Goal: Task Accomplishment & Management: Manage account settings

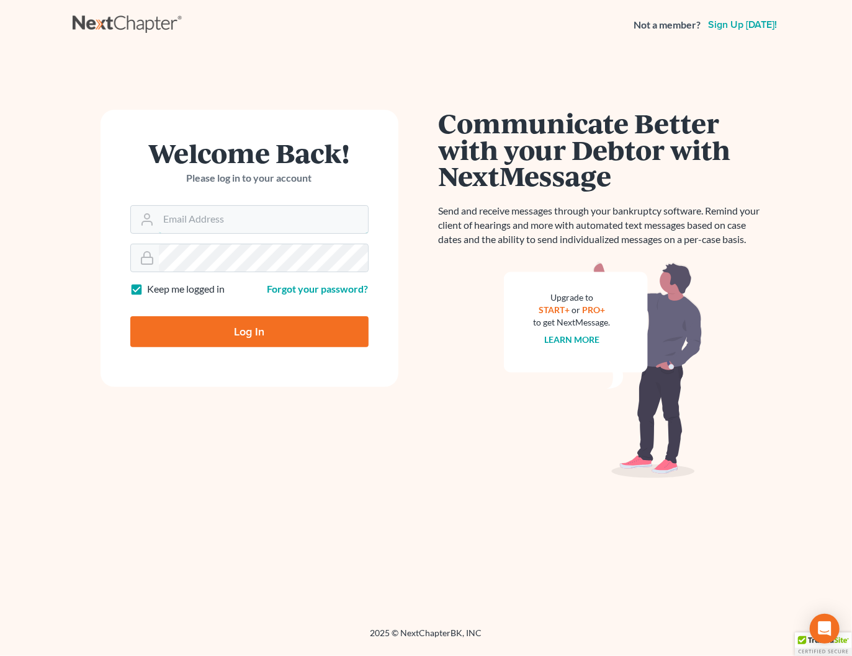
type input "[PERSON_NAME][EMAIL_ADDRESS][DOMAIN_NAME]"
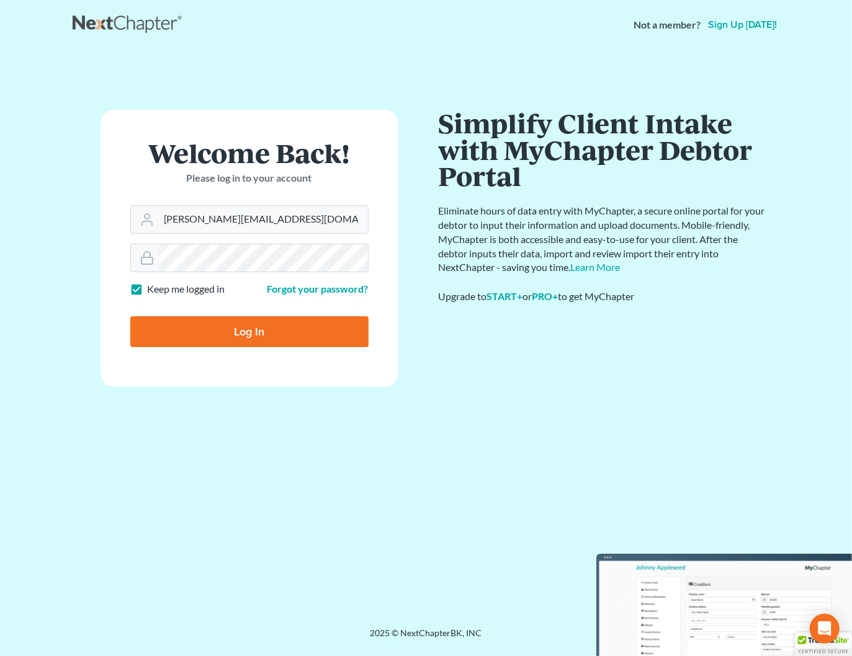
click at [270, 316] on input "Log In" at bounding box center [249, 331] width 238 height 31
type input "Thinking..."
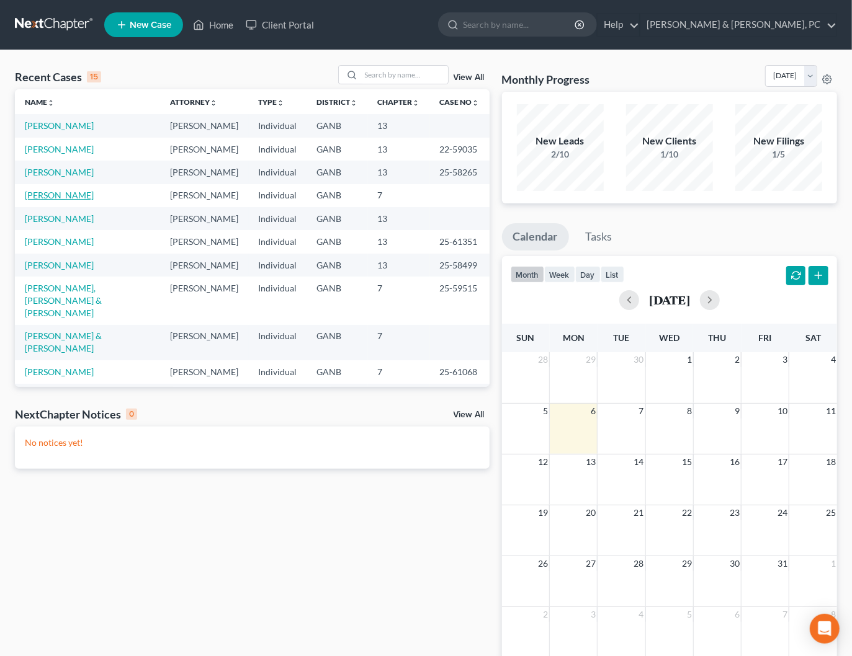
click at [56, 191] on link "Bryan, Nadine" at bounding box center [59, 195] width 69 height 11
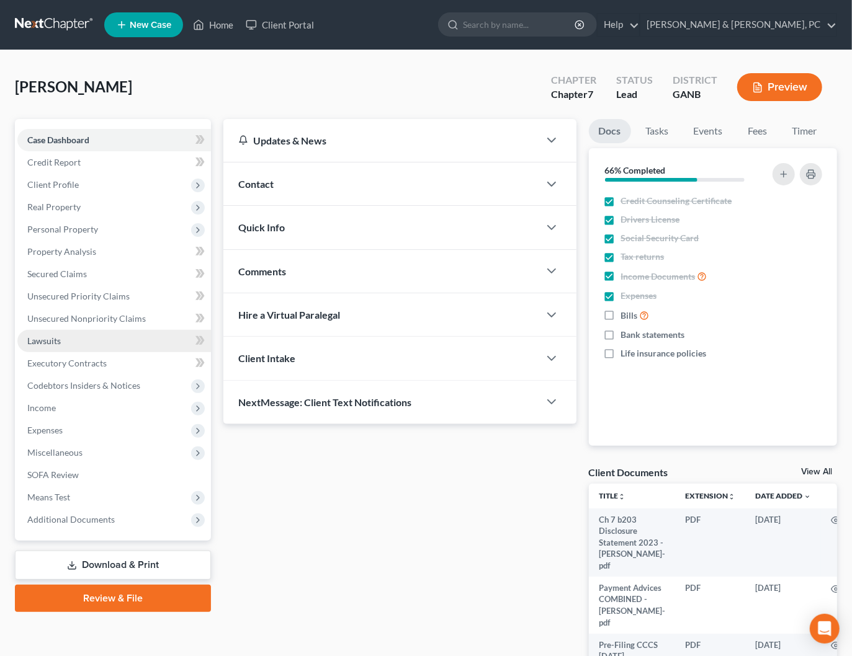
click at [60, 347] on link "Lawsuits" at bounding box center [114, 341] width 194 height 22
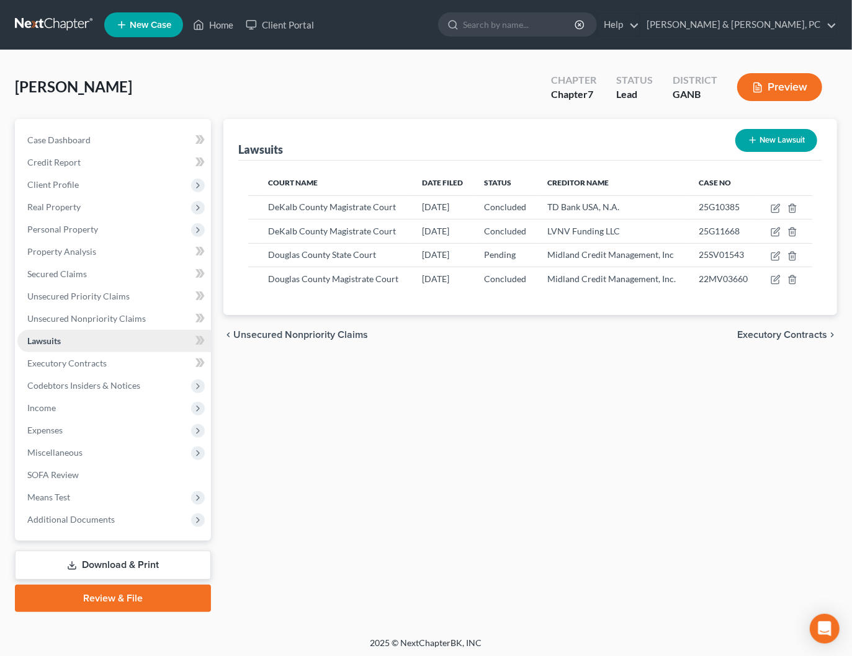
scroll to position [1, 0]
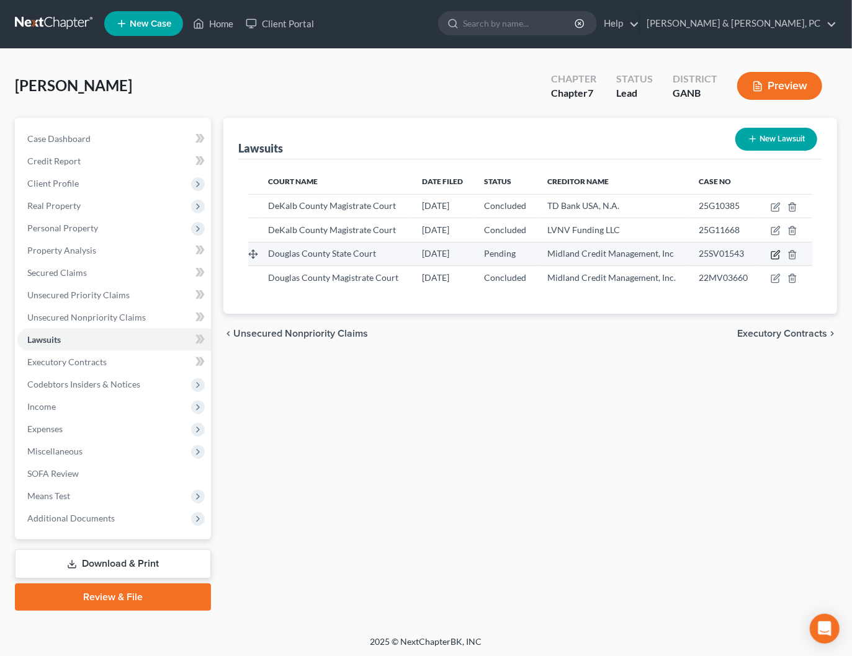
click at [778, 255] on icon "button" at bounding box center [775, 255] width 10 height 10
select select "10"
select select "0"
select select "1"
select select "10"
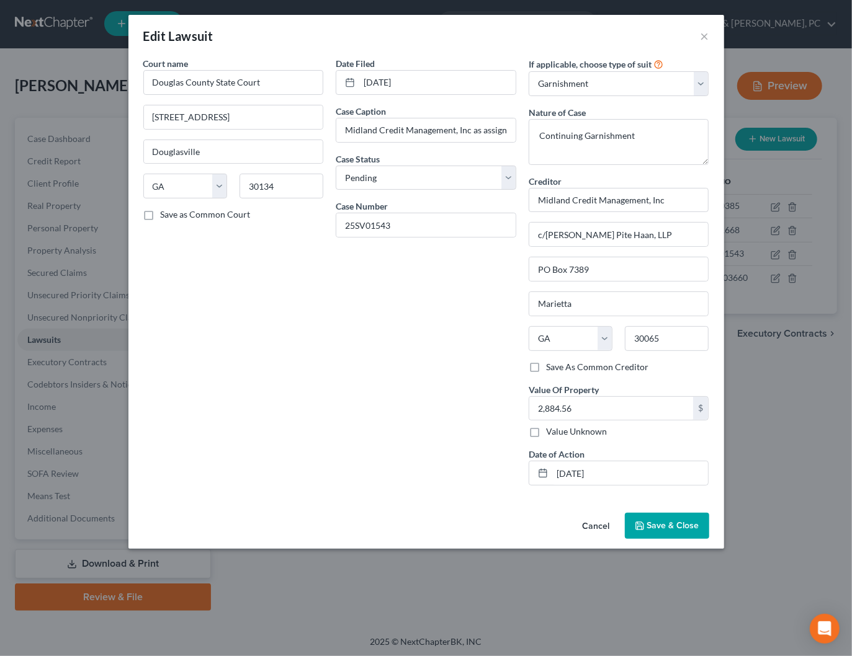
click at [597, 522] on button "Cancel" at bounding box center [596, 526] width 47 height 25
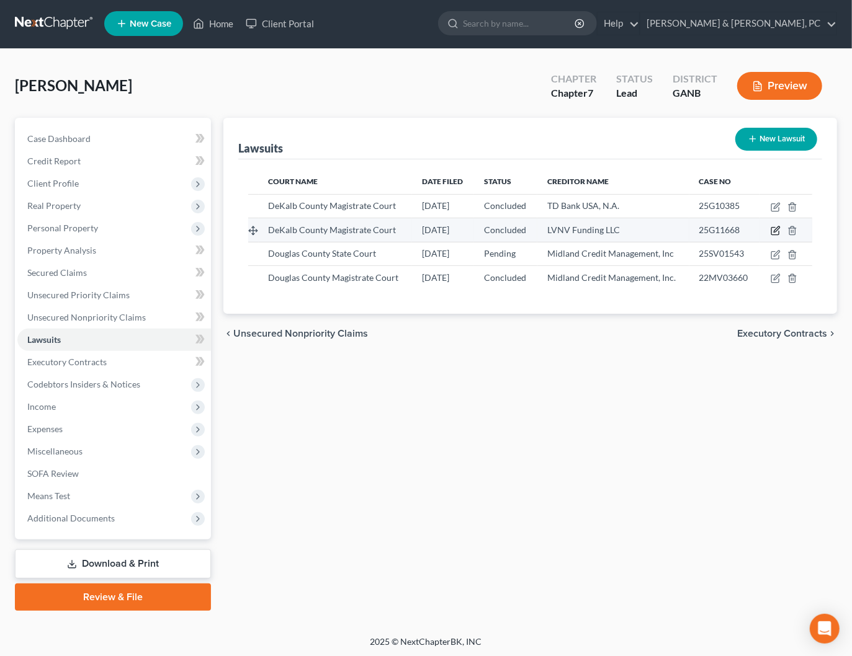
click at [773, 228] on icon "button" at bounding box center [775, 231] width 10 height 10
select select "10"
select select "2"
select select "1"
select select "23"
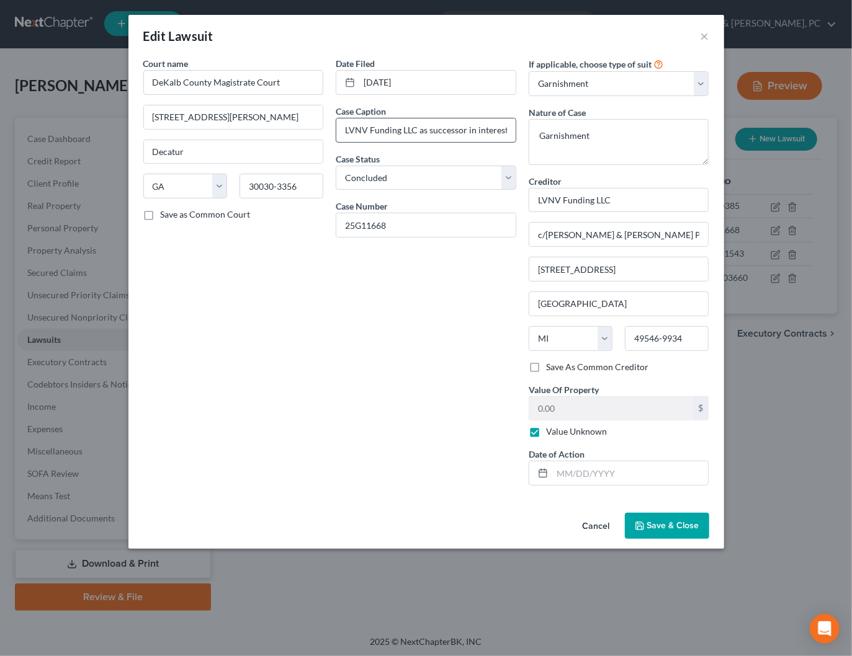
click at [502, 129] on input "LVNV Funding LLC as successor in interest to WebBank vs. Nadine Bryan" at bounding box center [425, 130] width 179 height 24
click at [501, 127] on input "LVNV Funding LLC as successor in interest to WebBank vs. Nadine Bryan" at bounding box center [425, 130] width 179 height 24
click at [507, 127] on input "LVNV Funding LLC as successor in interest to WebBank vs. Nadine Bryan" at bounding box center [425, 130] width 179 height 24
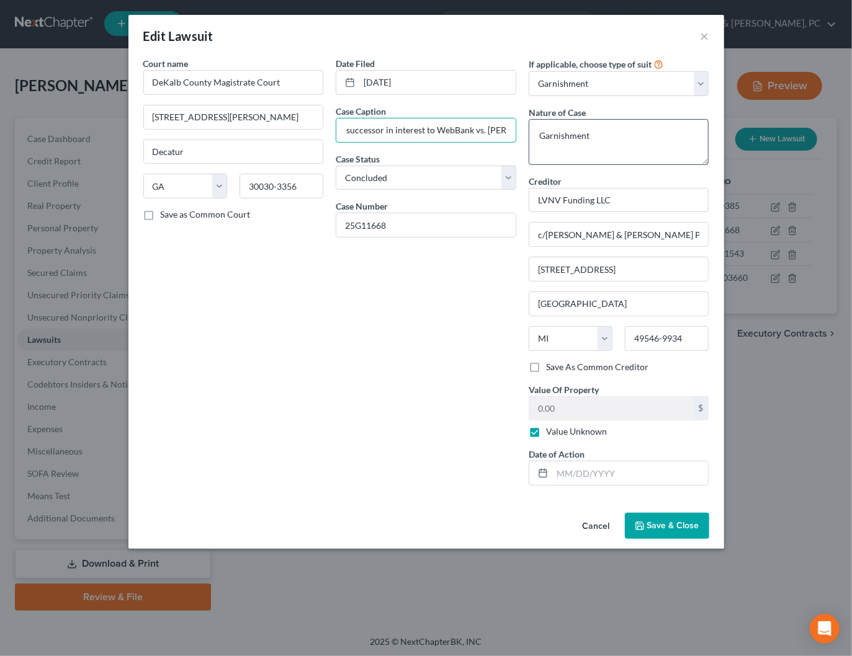
scroll to position [0, 111]
drag, startPoint x: 375, startPoint y: 363, endPoint x: 819, endPoint y: 314, distance: 446.9
click at [390, 363] on div "Date Filed 05/02/2025 Case Caption LVNV Funding LLC as successor in interest to…" at bounding box center [425, 276] width 193 height 439
click at [591, 520] on button "Cancel" at bounding box center [596, 526] width 47 height 25
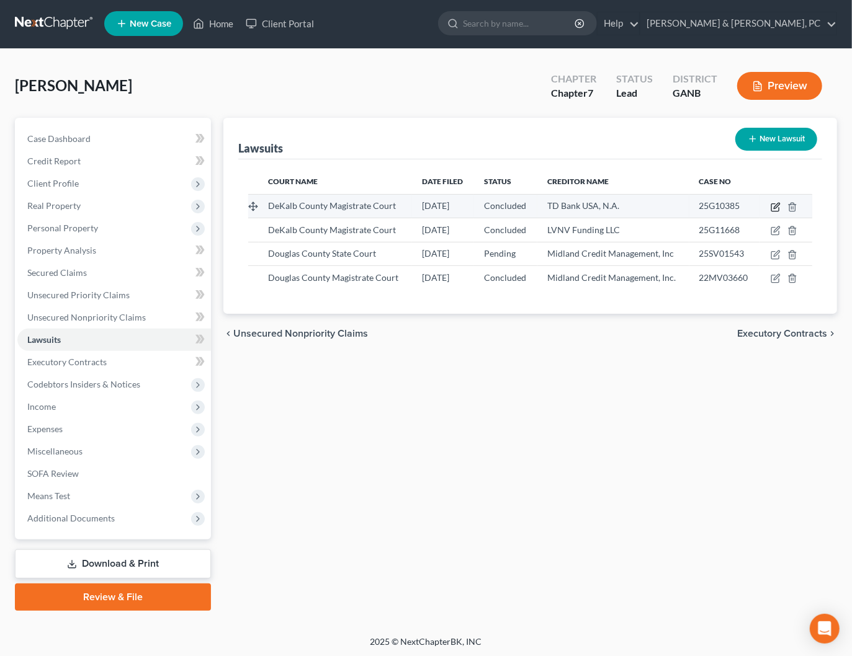
click at [773, 204] on icon "button" at bounding box center [775, 207] width 10 height 10
select select "10"
select select "2"
select select "1"
select select "28"
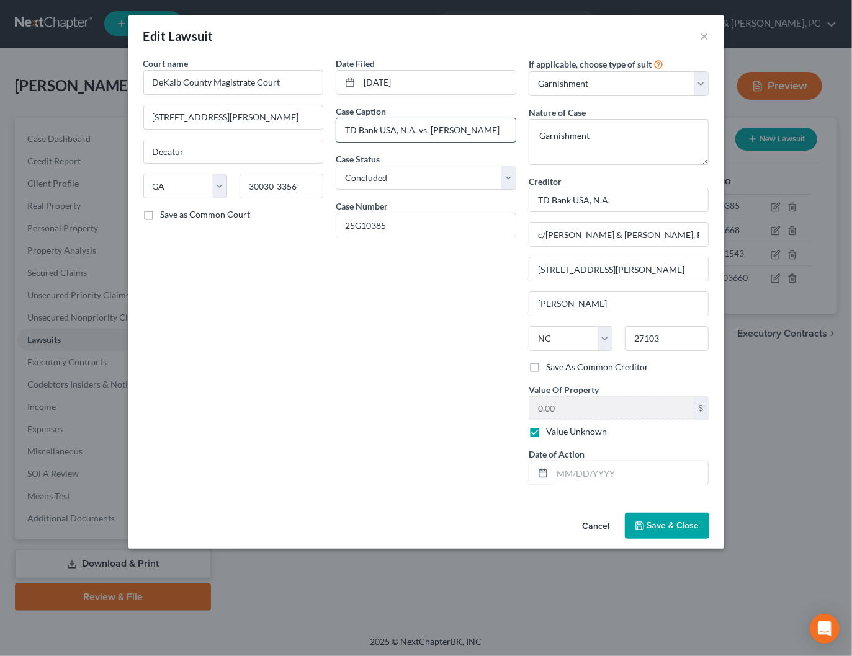
click at [453, 120] on input "TD Bank USA, N.A. vs. Nadine A Bryan" at bounding box center [425, 130] width 179 height 24
click at [707, 40] on button "×" at bounding box center [704, 36] width 9 height 15
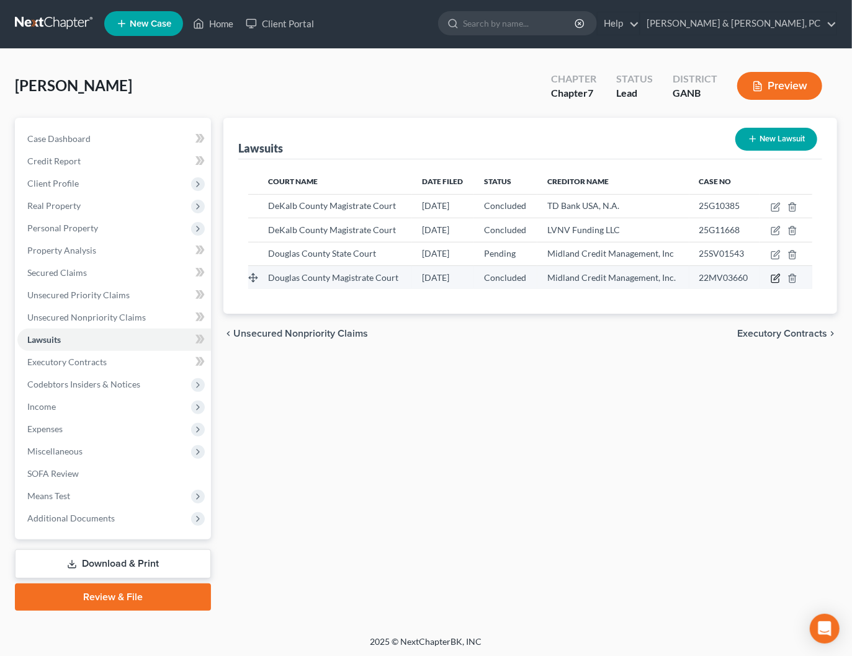
click at [775, 276] on icon "button" at bounding box center [776, 277] width 6 height 6
select select "10"
select select "2"
select select "1"
select select "10"
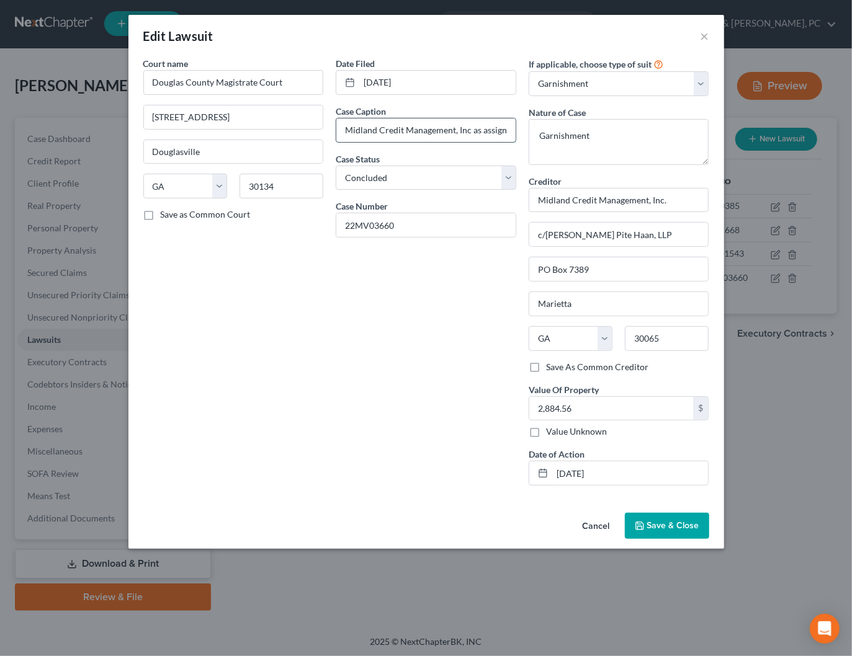
click at [498, 130] on input "Midland Credit Management, Inc as assignee of Synchrony Bank and Capital One, N…" at bounding box center [425, 130] width 179 height 24
click at [584, 518] on button "Cancel" at bounding box center [596, 526] width 47 height 25
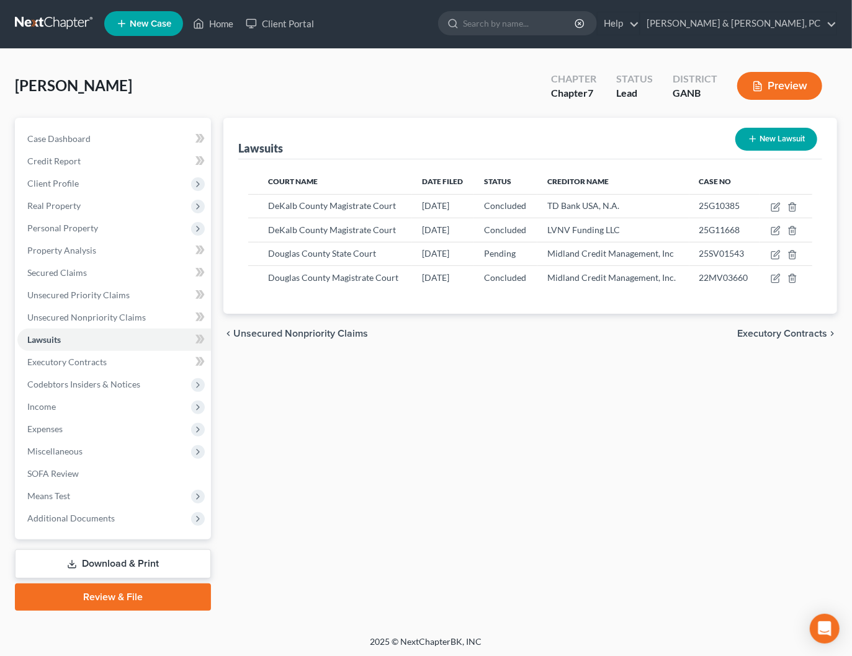
click at [39, 31] on link at bounding box center [54, 23] width 79 height 22
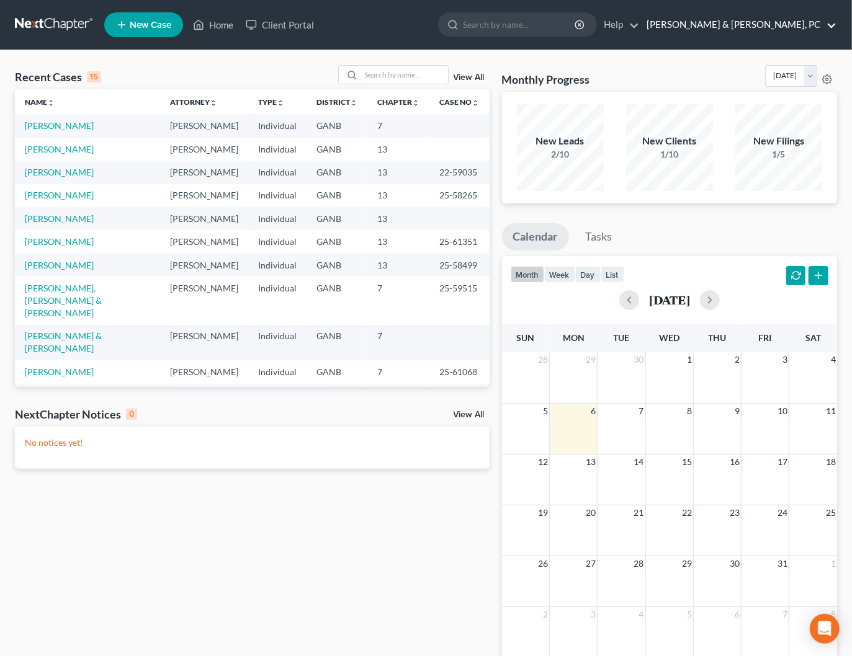
click at [803, 21] on link "[PERSON_NAME] & [PERSON_NAME], PC" at bounding box center [738, 25] width 196 height 22
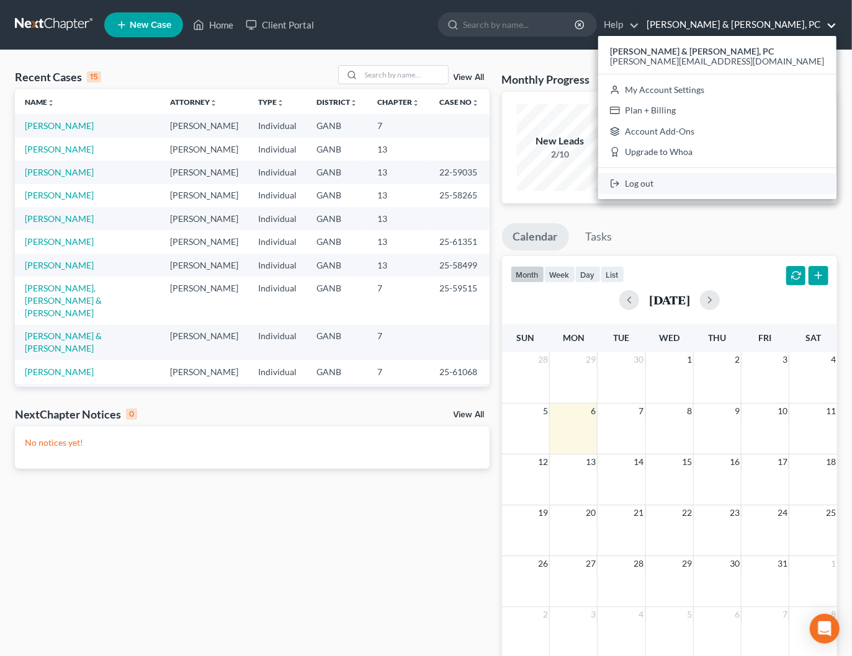
click at [739, 185] on link "Log out" at bounding box center [717, 183] width 238 height 21
